Goal: Navigation & Orientation: Find specific page/section

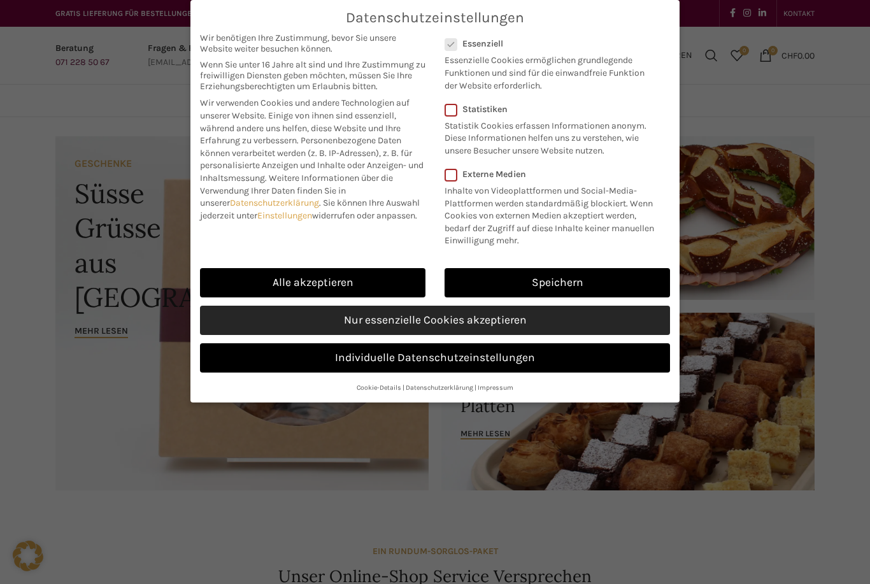
click at [350, 318] on link "Nur essenzielle Cookies akzeptieren" at bounding box center [435, 320] width 470 height 29
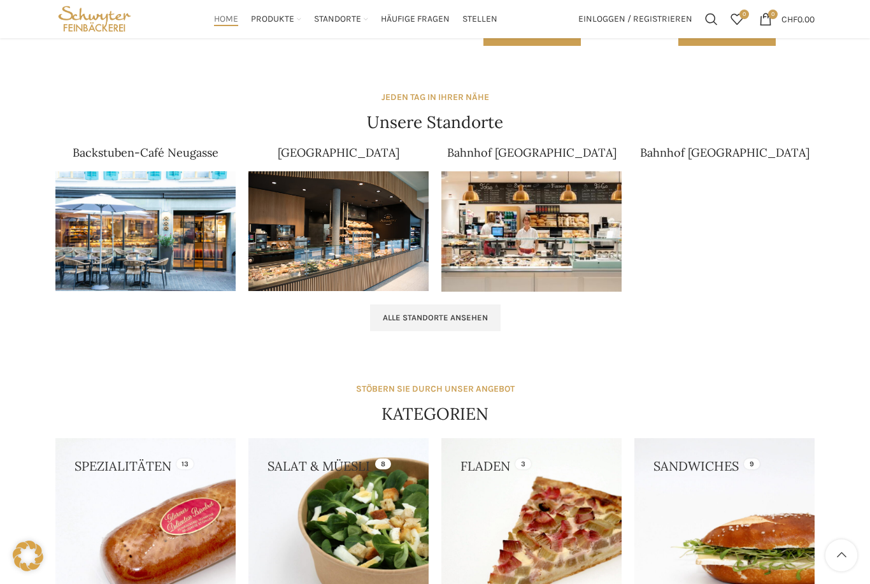
scroll to position [743, 0]
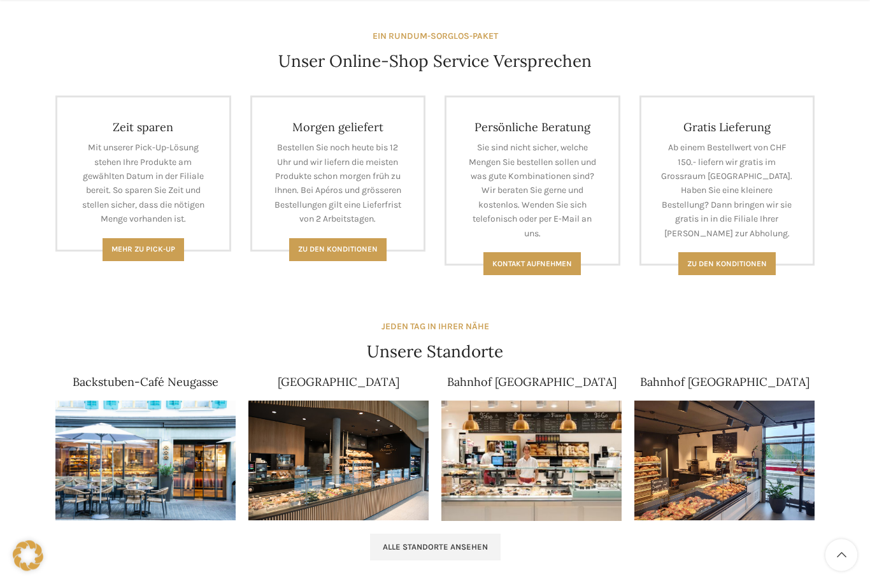
scroll to position [517, 0]
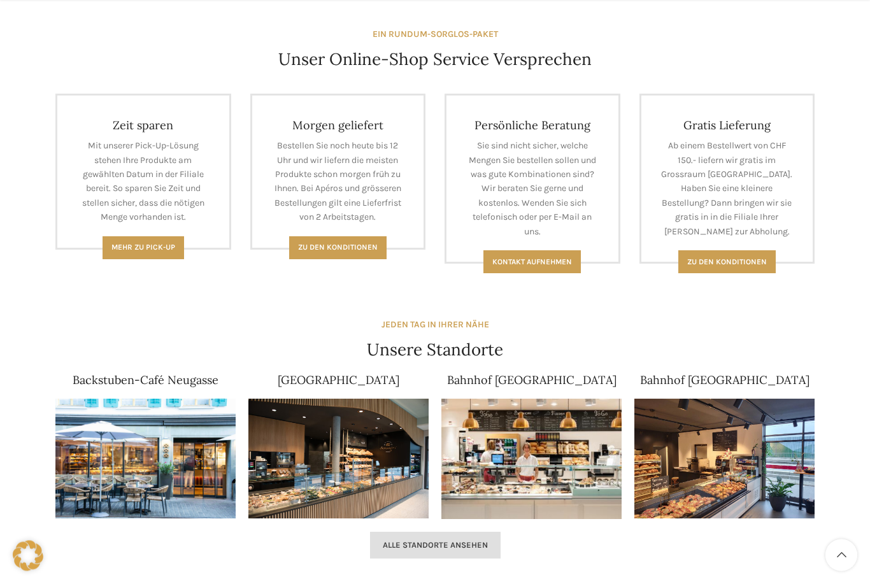
click at [420, 553] on link "Alle Standorte ansehen" at bounding box center [435, 545] width 131 height 27
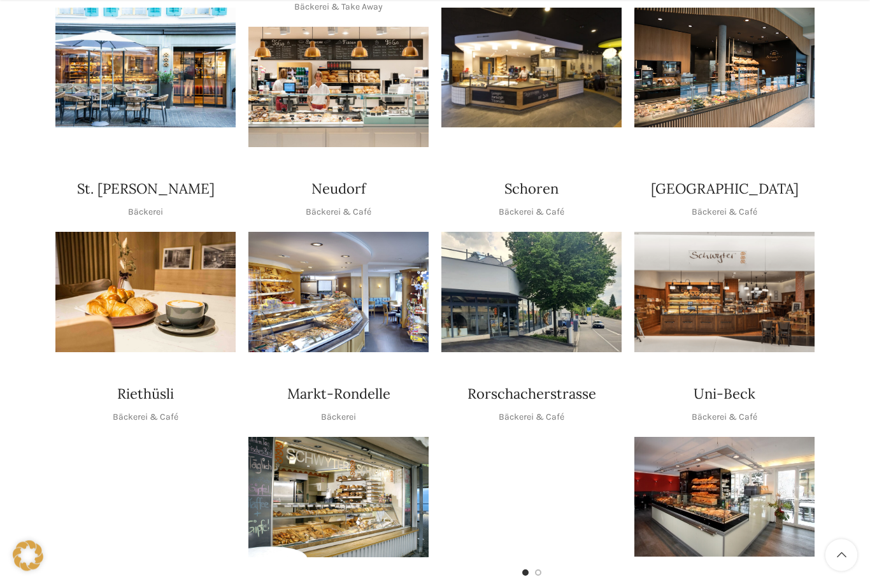
scroll to position [358, 0]
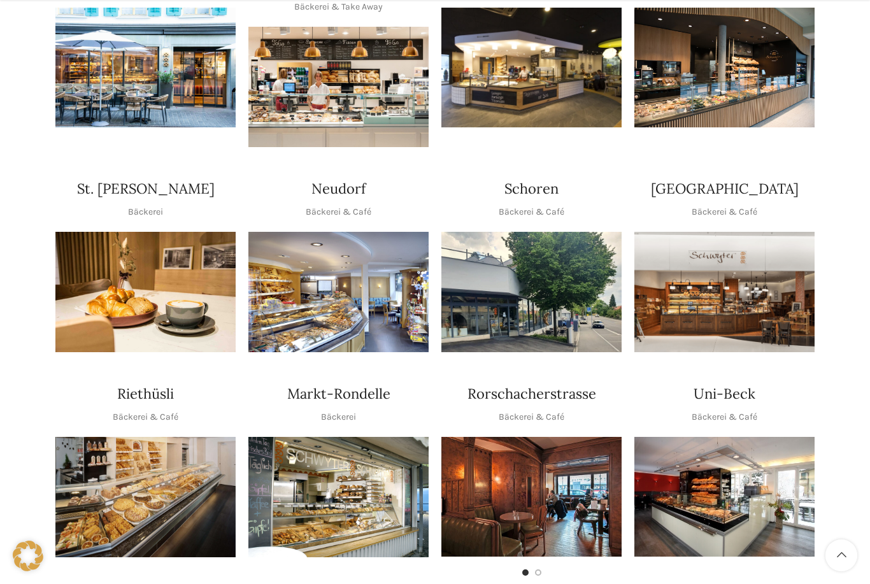
click at [694, 446] on img "1 / 1" at bounding box center [724, 497] width 180 height 120
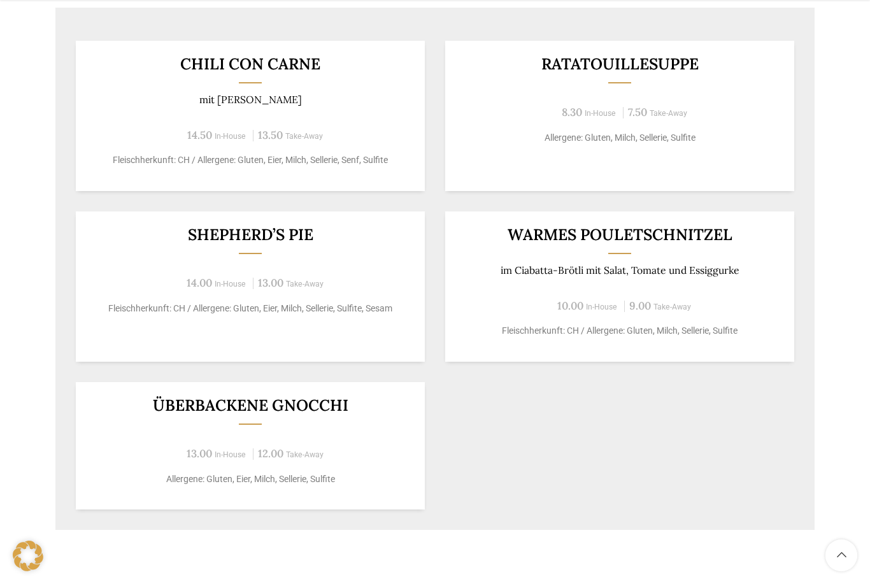
scroll to position [779, 0]
